Goal: Task Accomplishment & Management: Manage account settings

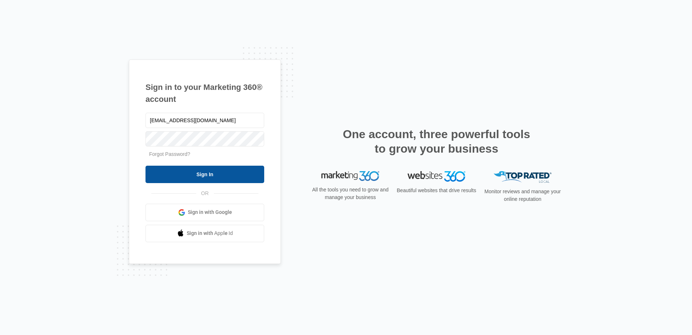
click at [196, 170] on input "Sign In" at bounding box center [205, 173] width 119 height 17
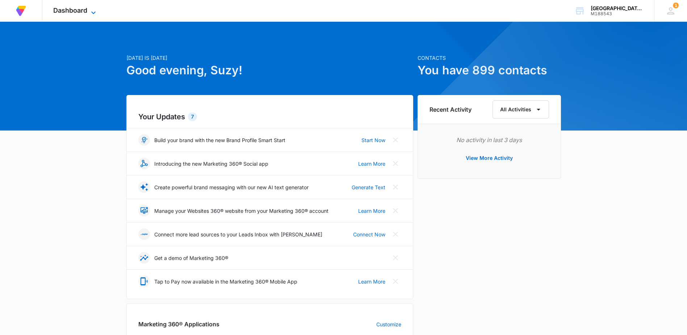
click at [93, 12] on icon at bounding box center [93, 12] width 9 height 9
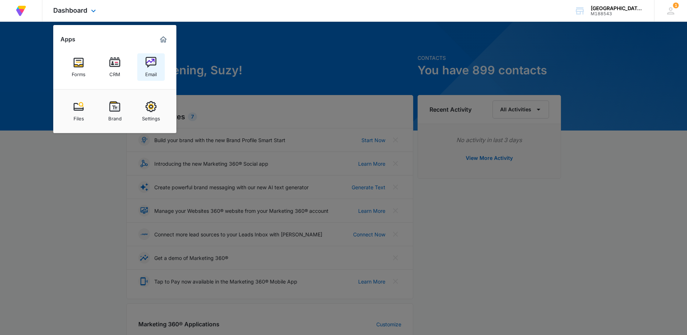
click at [146, 70] on div "Email" at bounding box center [151, 72] width 12 height 9
